Goal: Find contact information: Find contact information

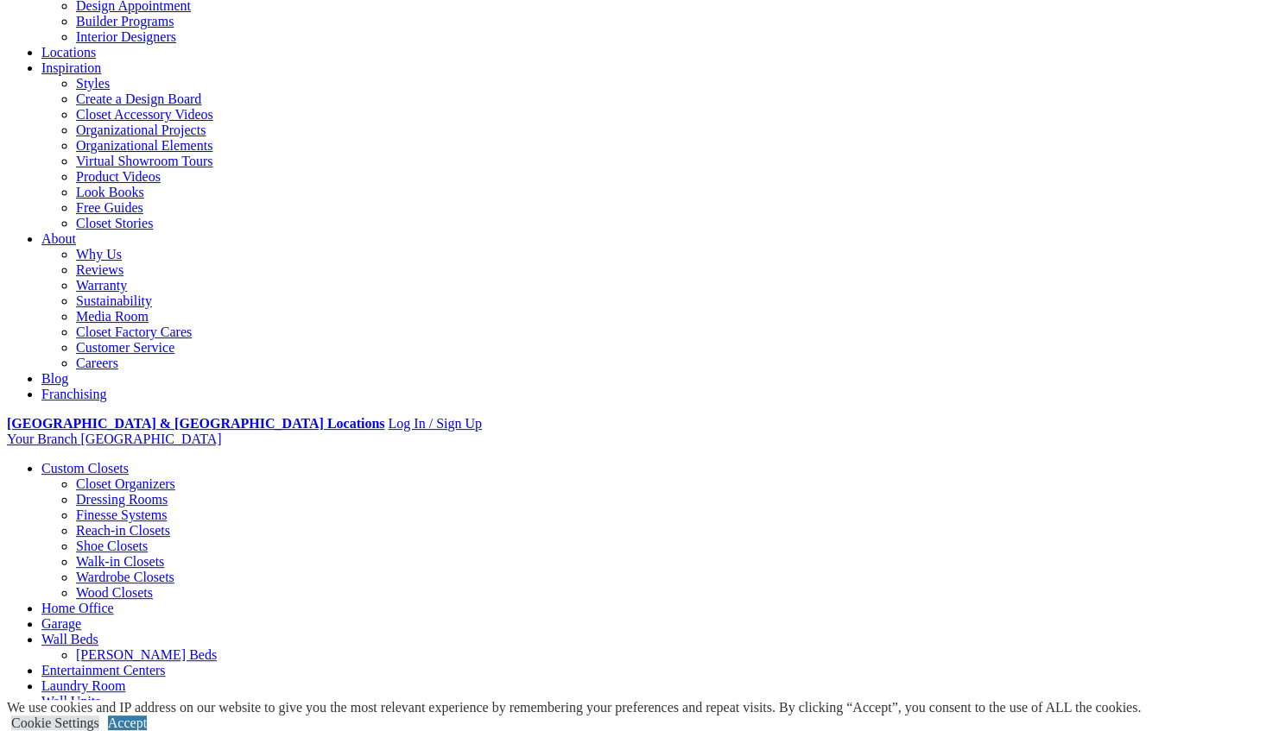
scroll to position [67, 0]
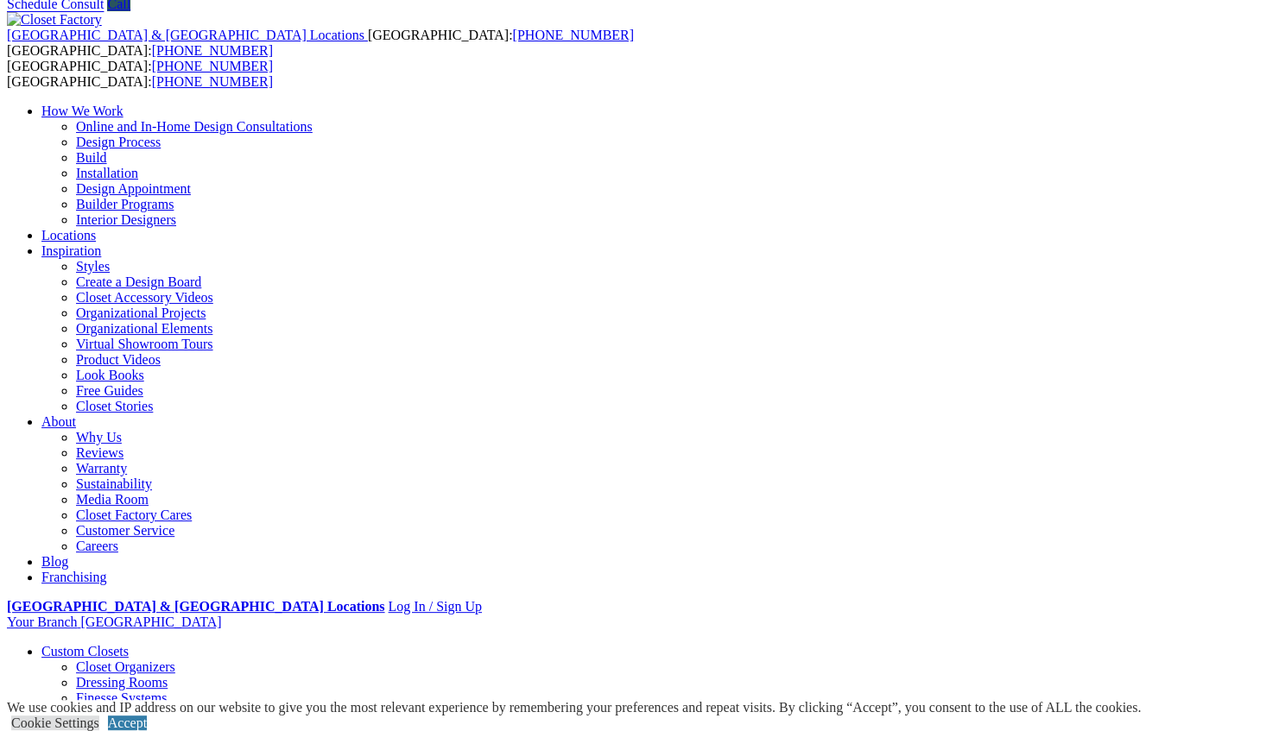
drag, startPoint x: 103, startPoint y: 500, endPoint x: 211, endPoint y: 506, distance: 108.1
copy span "[STREET_ADDRESS]"
drag, startPoint x: 243, startPoint y: 525, endPoint x: 209, endPoint y: 526, distance: 33.7
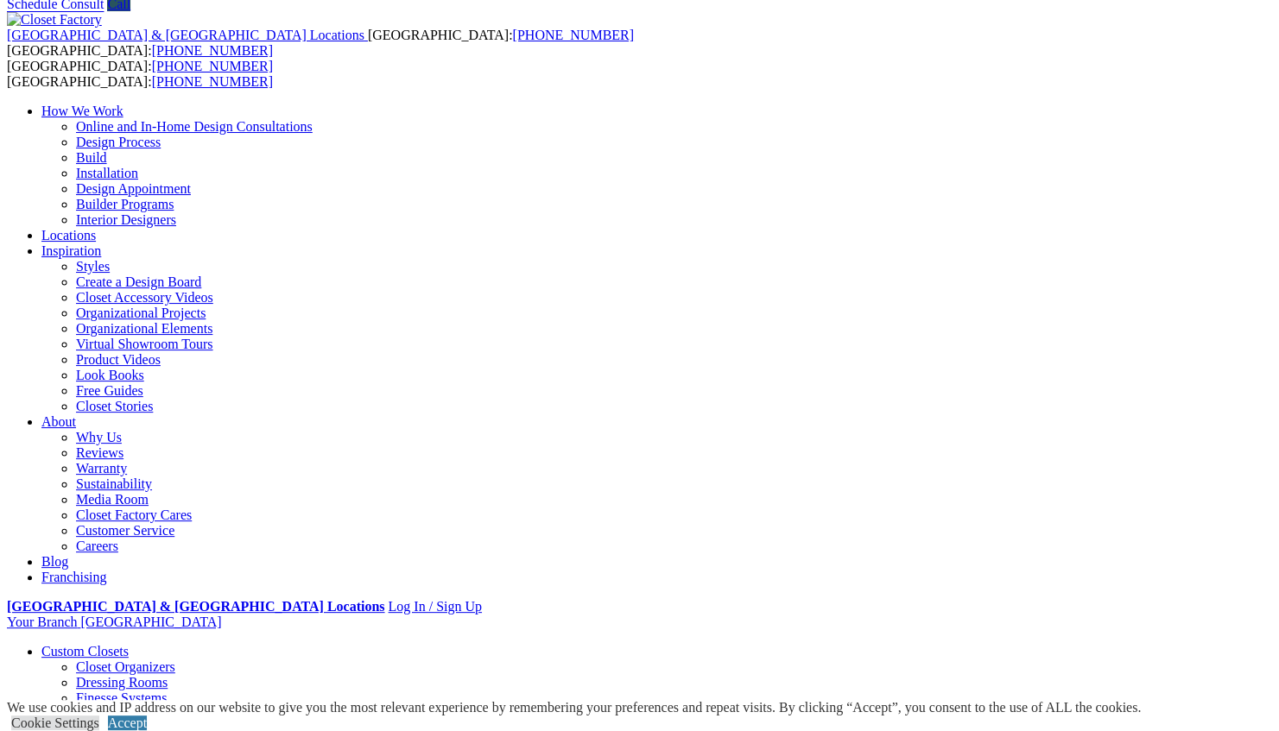
copy span "21220"
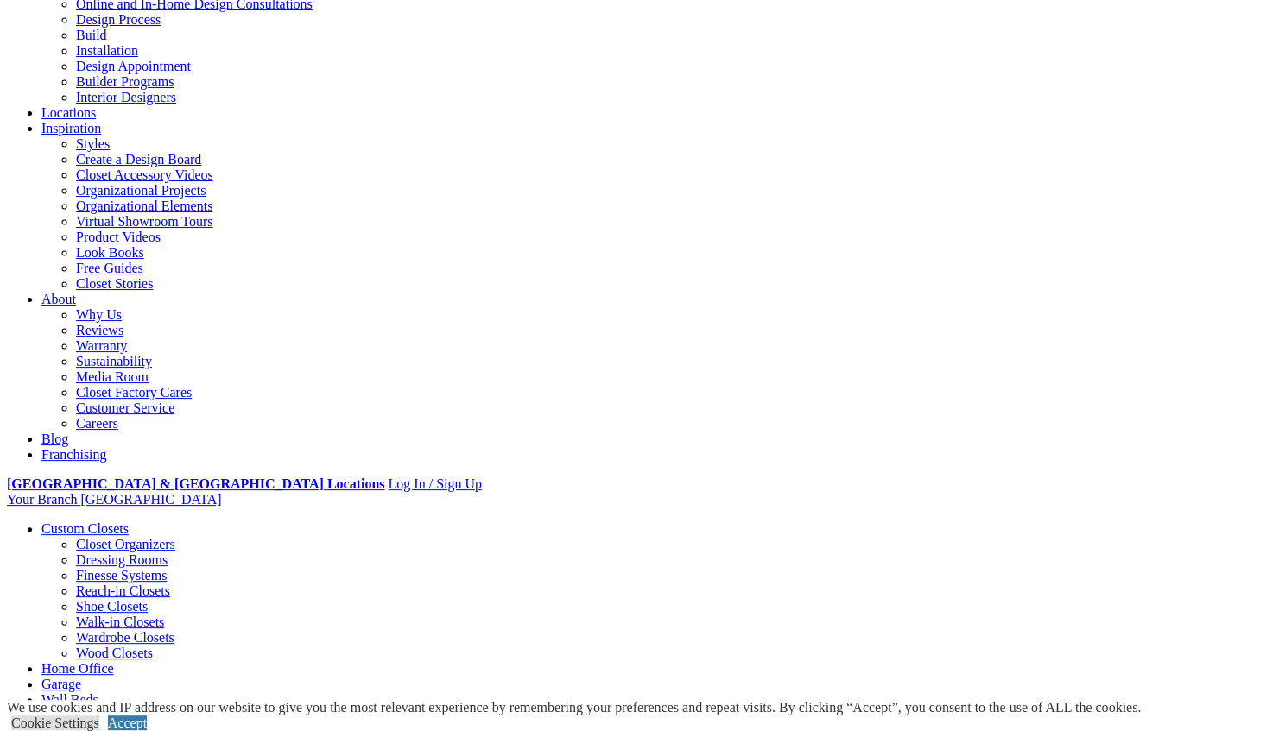
scroll to position [186, 0]
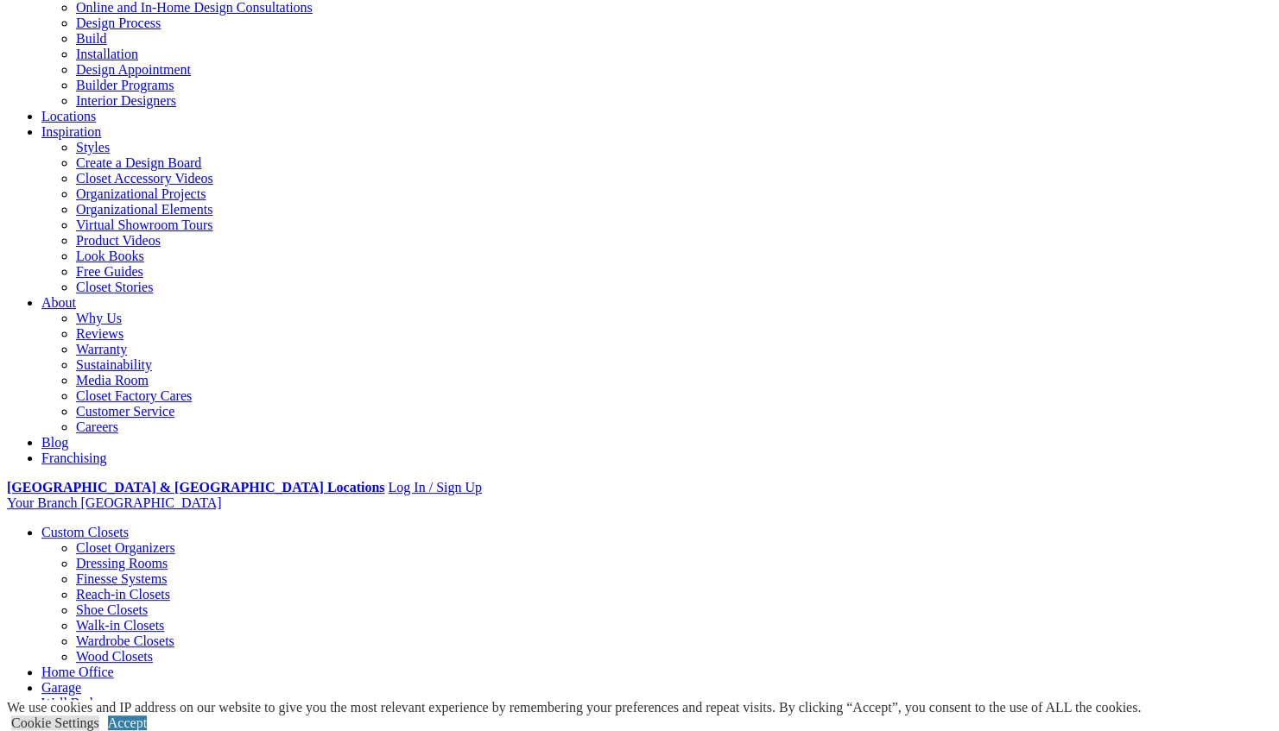
drag, startPoint x: 464, startPoint y: 294, endPoint x: 355, endPoint y: 295, distance: 108.8
copy div "[PHONE_NUMBER]"
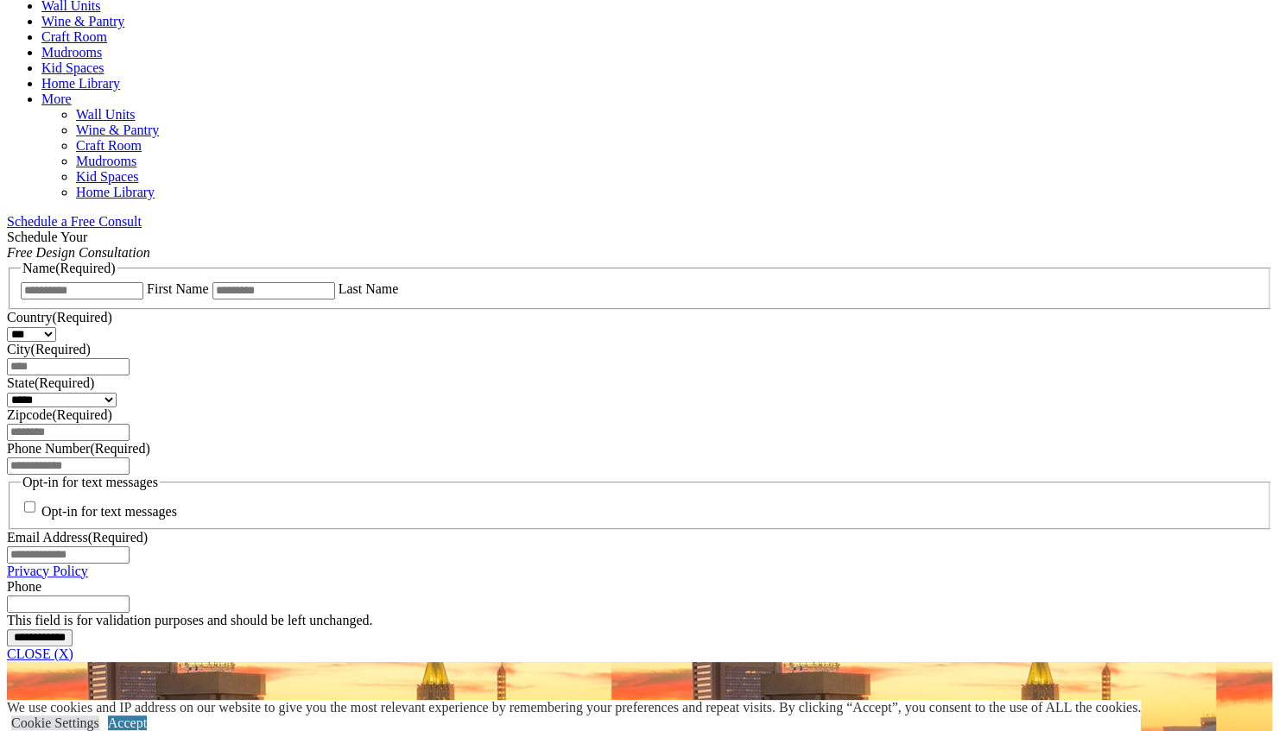
scroll to position [815, 0]
